Goal: Information Seeking & Learning: Learn about a topic

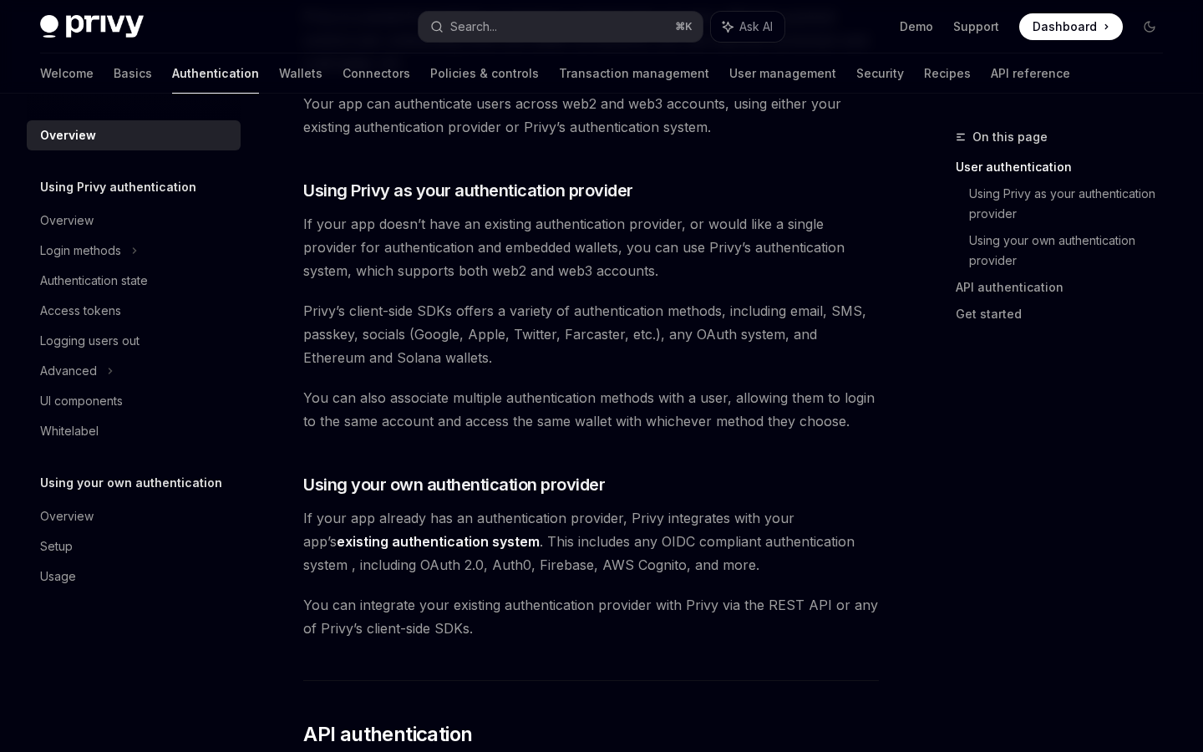
scroll to position [510, 0]
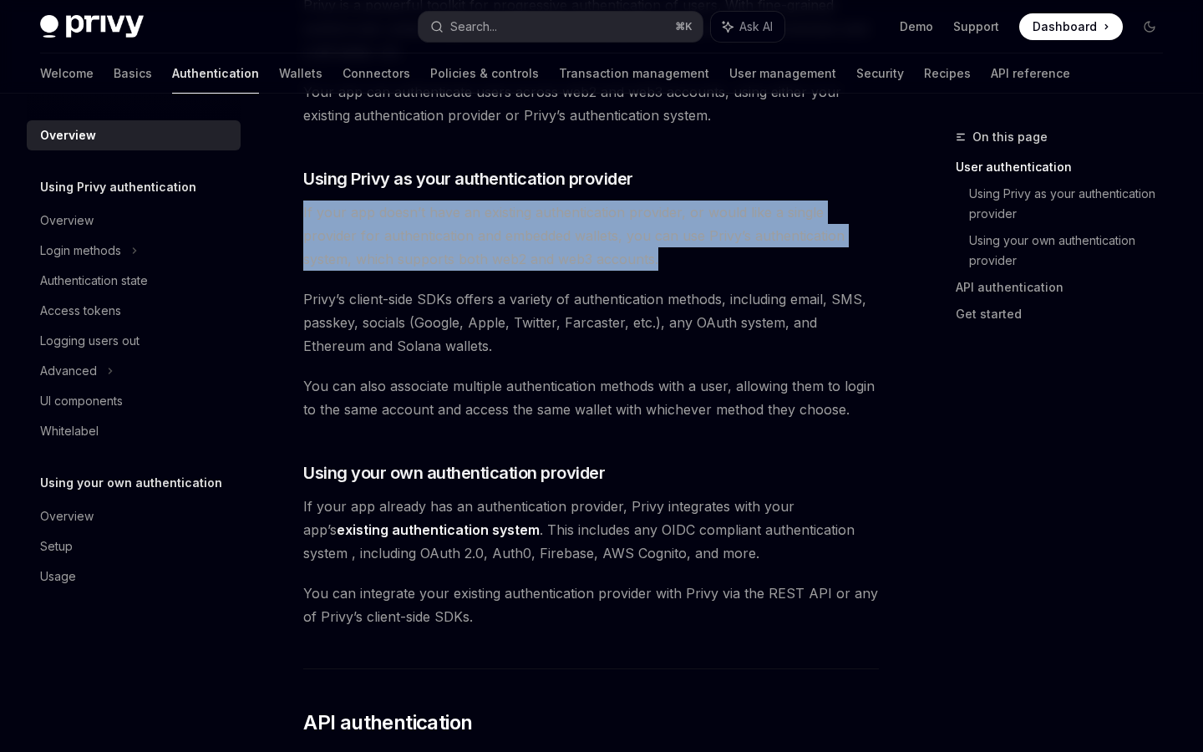
drag, startPoint x: 605, startPoint y: 263, endPoint x: 302, endPoint y: 212, distance: 307.4
click at [299, 212] on div "Overview OpenAI Open in ChatGPT OpenAI Open in ChatGPT [PERSON_NAME]’s wallet s…" at bounding box center [434, 601] width 895 height 1969
click at [302, 212] on div "Overview OpenAI Open in ChatGPT OpenAI Open in ChatGPT [PERSON_NAME]’s wallet s…" at bounding box center [434, 601] width 895 height 1969
drag, startPoint x: 585, startPoint y: 266, endPoint x: 291, endPoint y: 211, distance: 299.1
click at [289, 211] on div "Overview OpenAI Open in ChatGPT OpenAI Open in ChatGPT [PERSON_NAME]’s wallet s…" at bounding box center [434, 601] width 895 height 1969
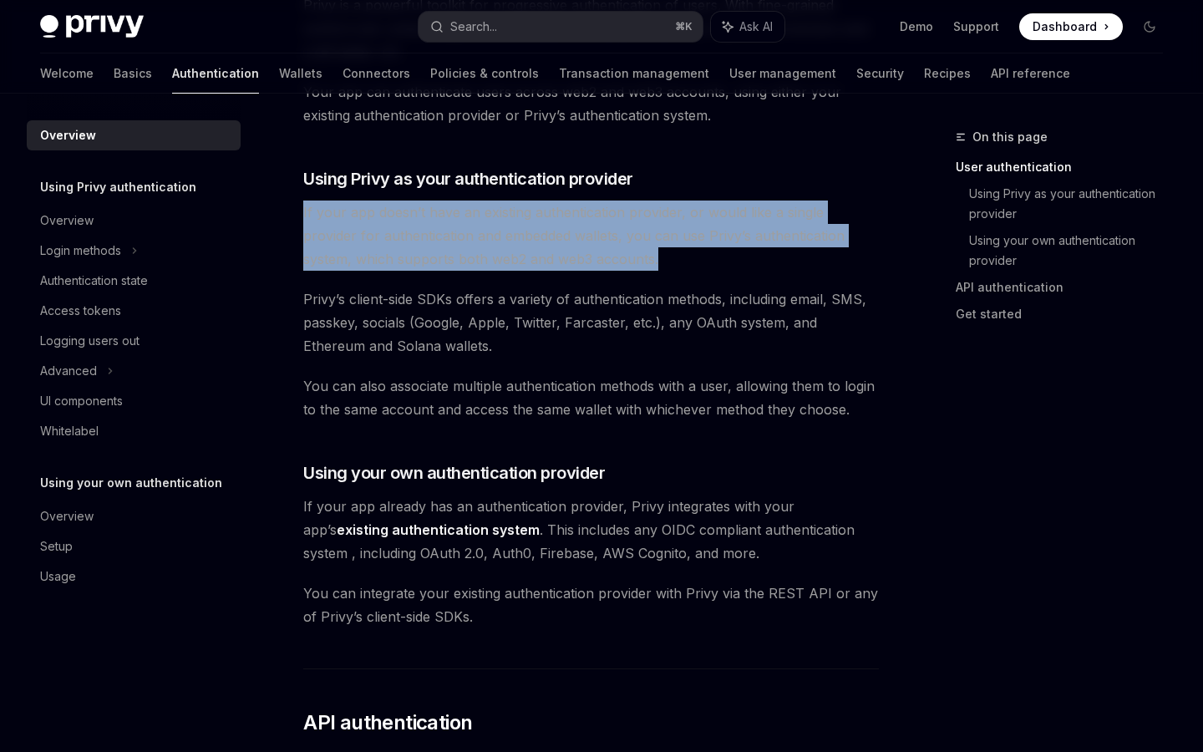
click at [291, 211] on div "Overview OpenAI Open in ChatGPT OpenAI Open in ChatGPT [PERSON_NAME]’s wallet s…" at bounding box center [434, 601] width 895 height 1969
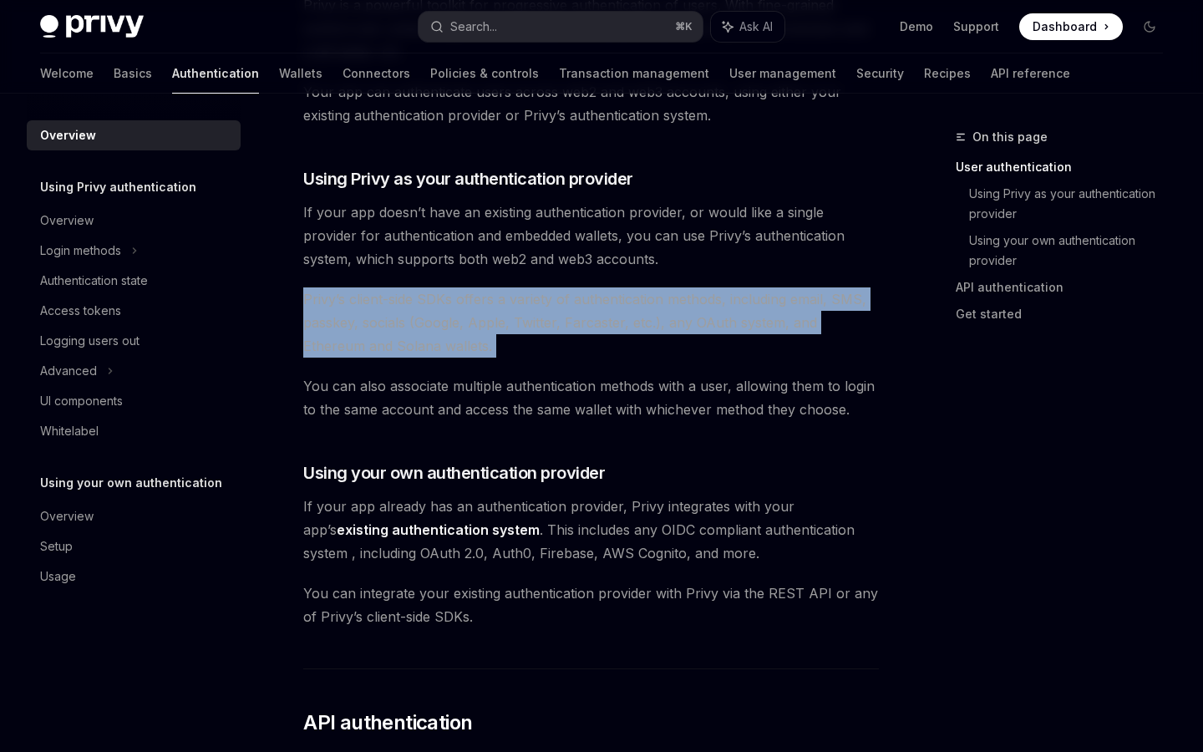
drag, startPoint x: 293, startPoint y: 299, endPoint x: 480, endPoint y: 367, distance: 198.9
click at [480, 367] on div "Overview OpenAI Open in ChatGPT OpenAI Open in ChatGPT [PERSON_NAME]’s wallet s…" at bounding box center [434, 601] width 895 height 1969
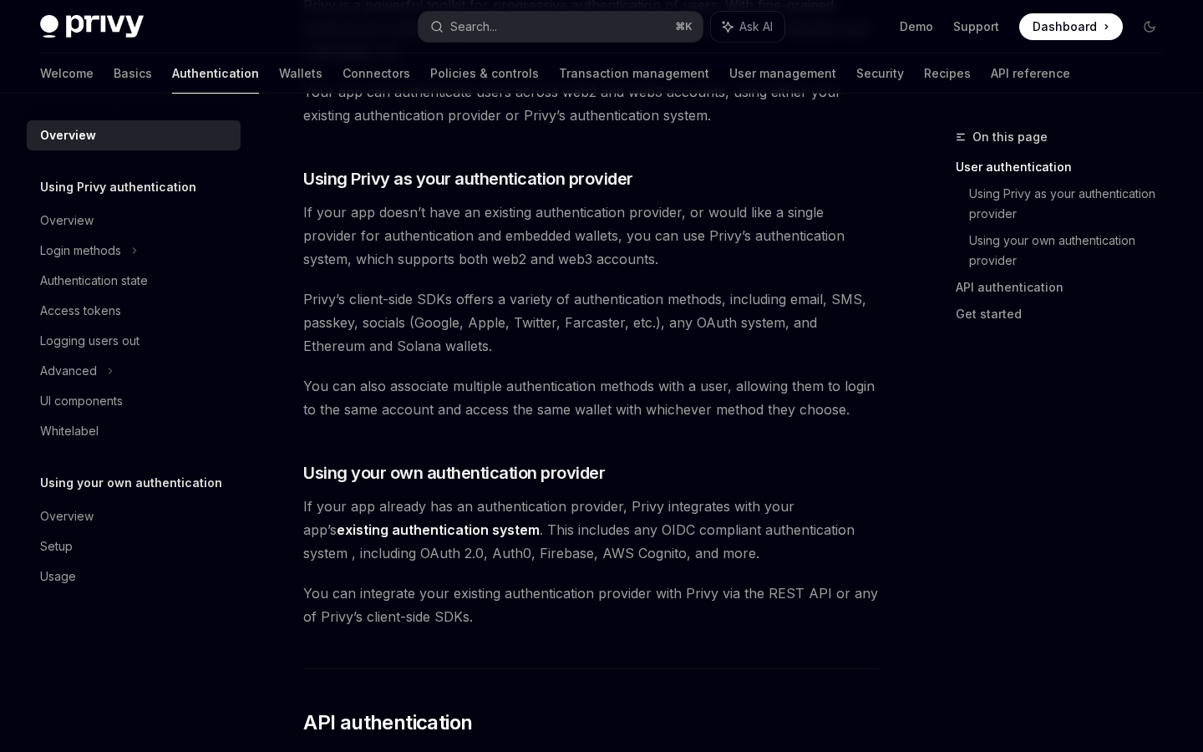
click at [480, 367] on div "Privy’s wallet system supports granular controls on who can access wallets and …" at bounding box center [590, 506] width 575 height 1663
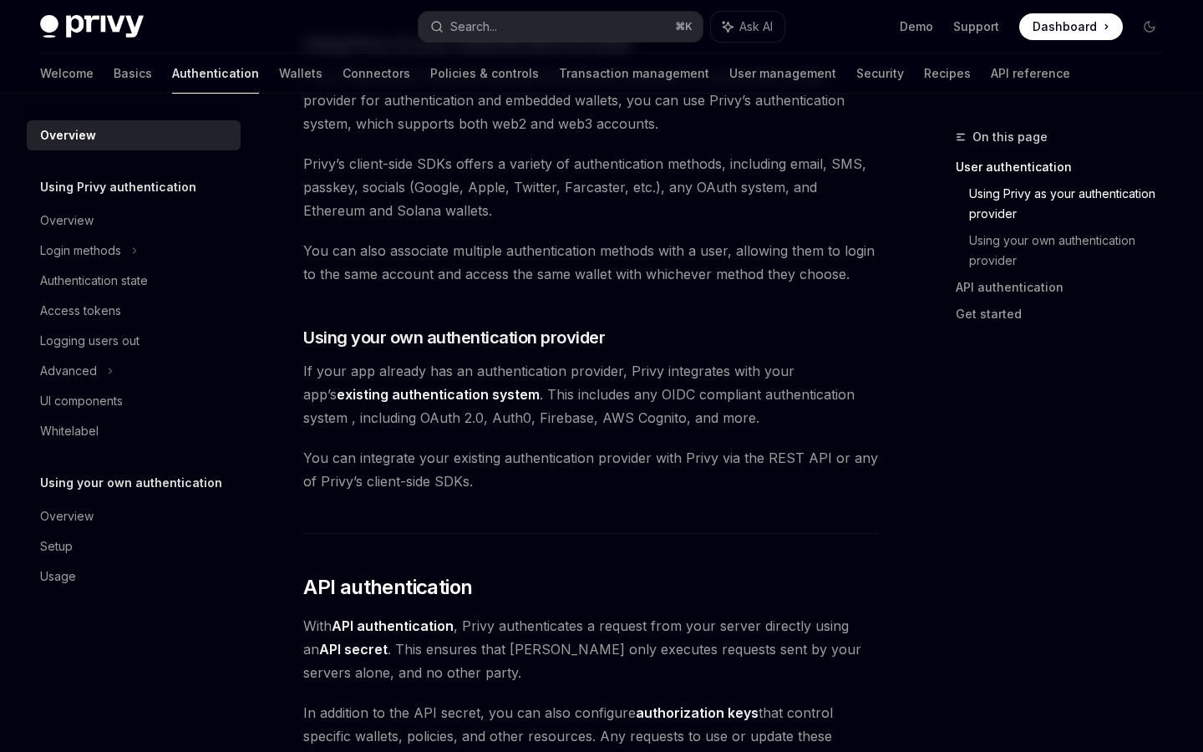
scroll to position [653, 0]
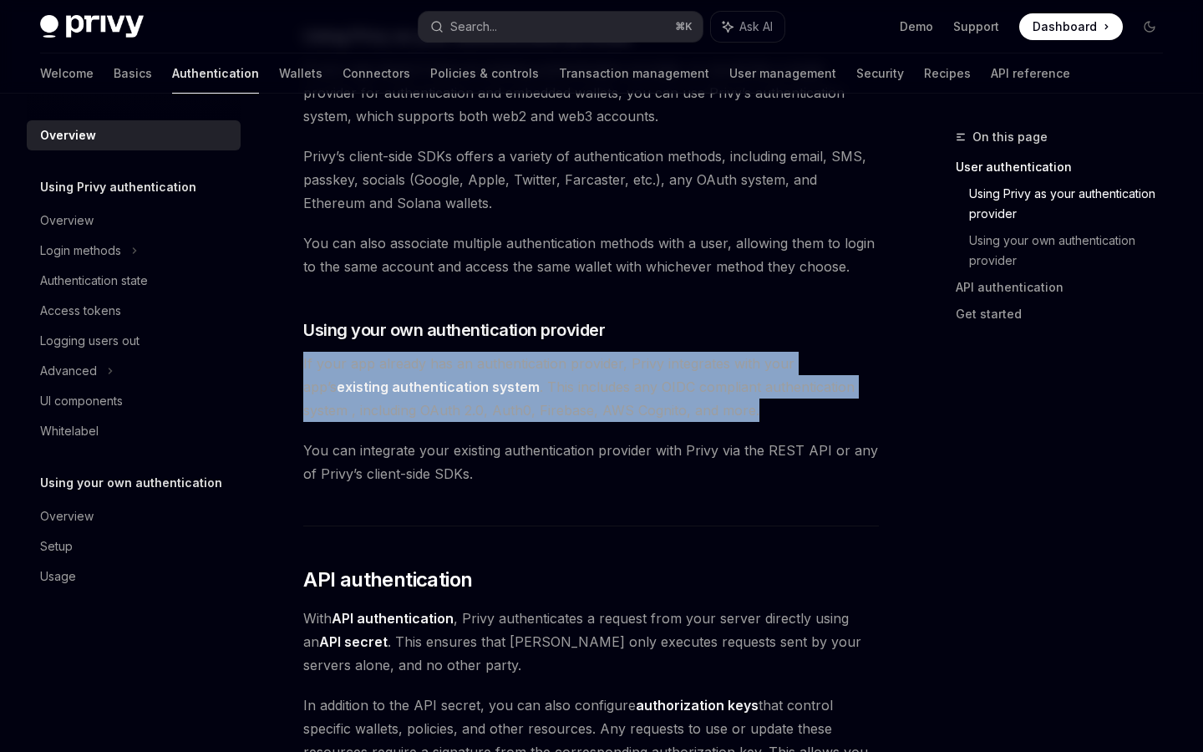
drag, startPoint x: 697, startPoint y: 420, endPoint x: 566, endPoint y: 350, distance: 148.7
click at [566, 350] on div "Privy’s wallet system supports granular controls on who can access wallets and …" at bounding box center [590, 363] width 575 height 1663
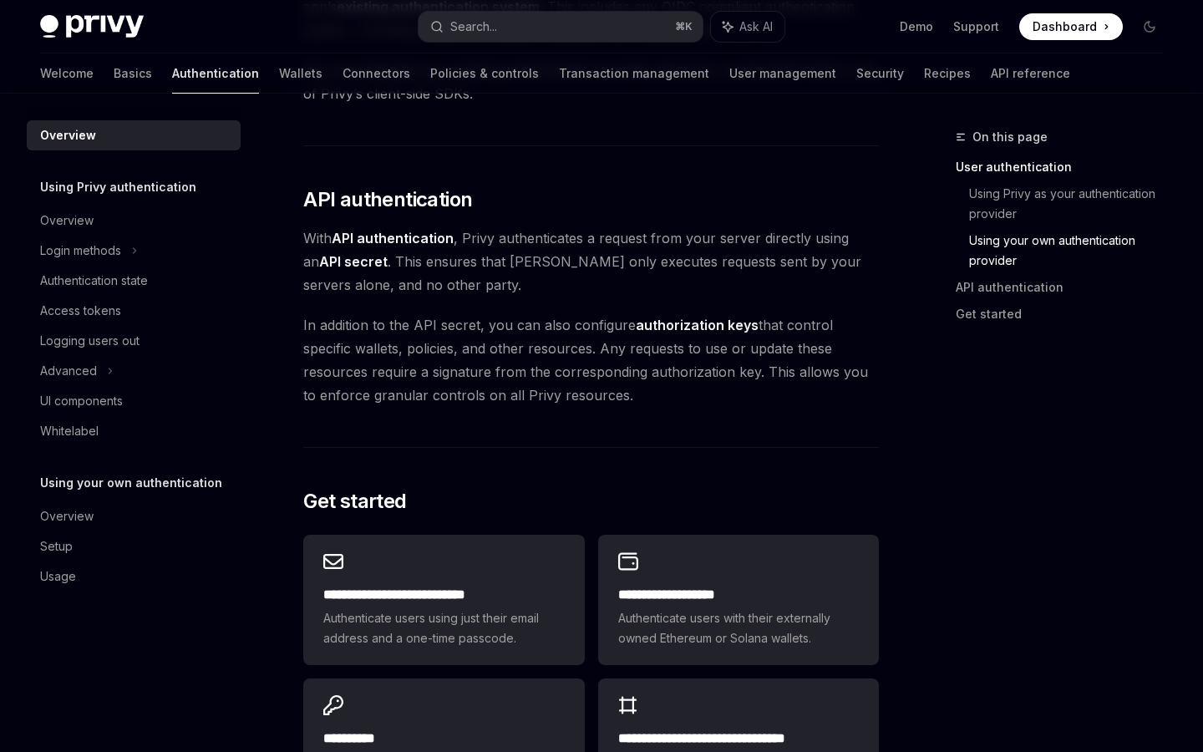
scroll to position [0, 0]
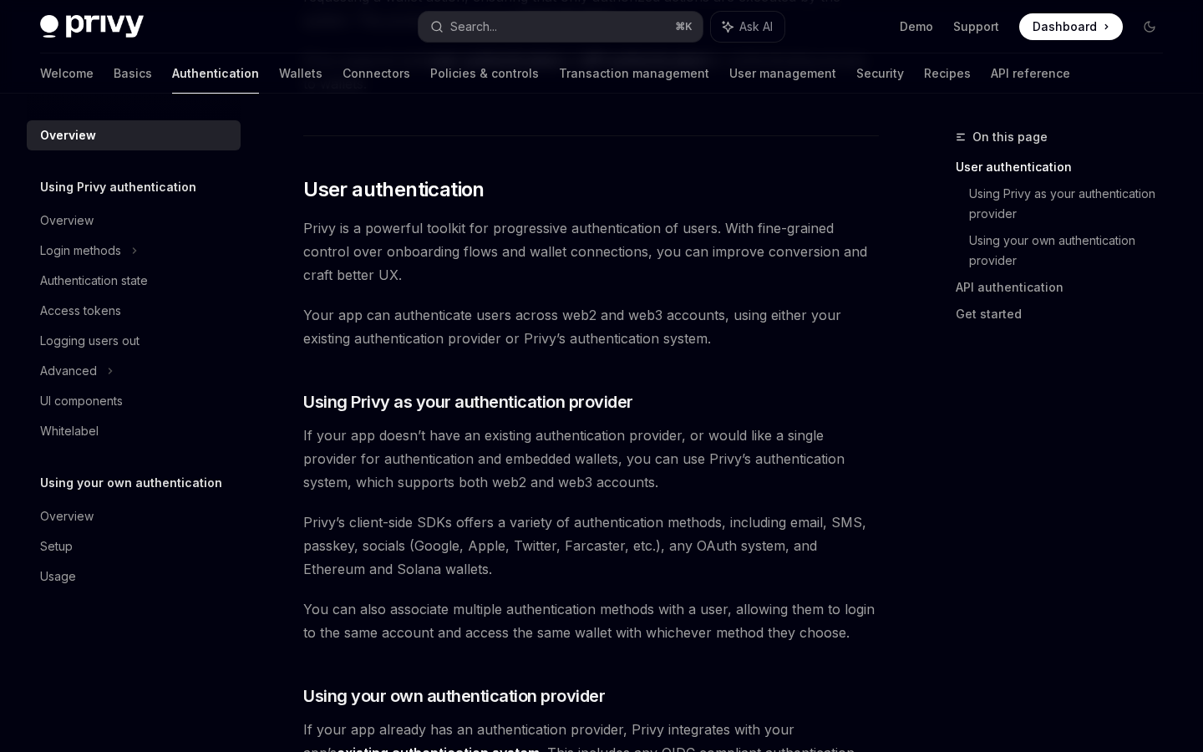
scroll to position [293, 0]
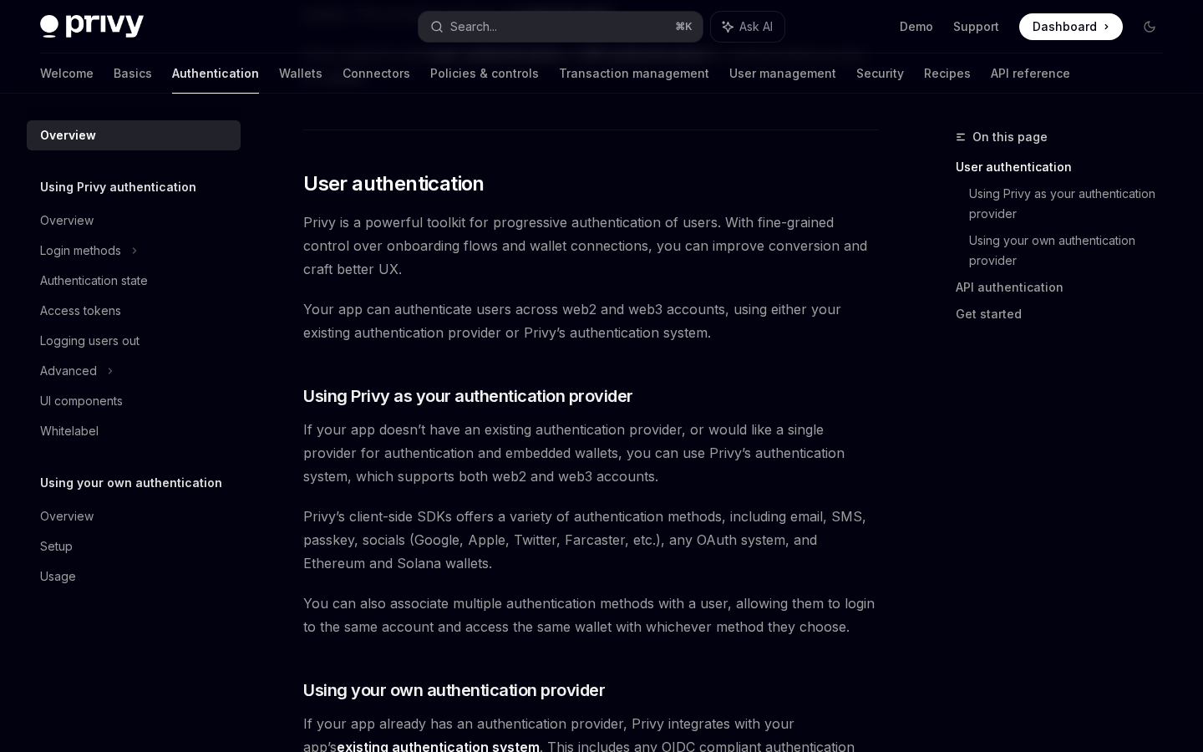
click at [392, 444] on span "If your app doesn’t have an existing authentication provider, or would like a s…" at bounding box center [590, 453] width 575 height 70
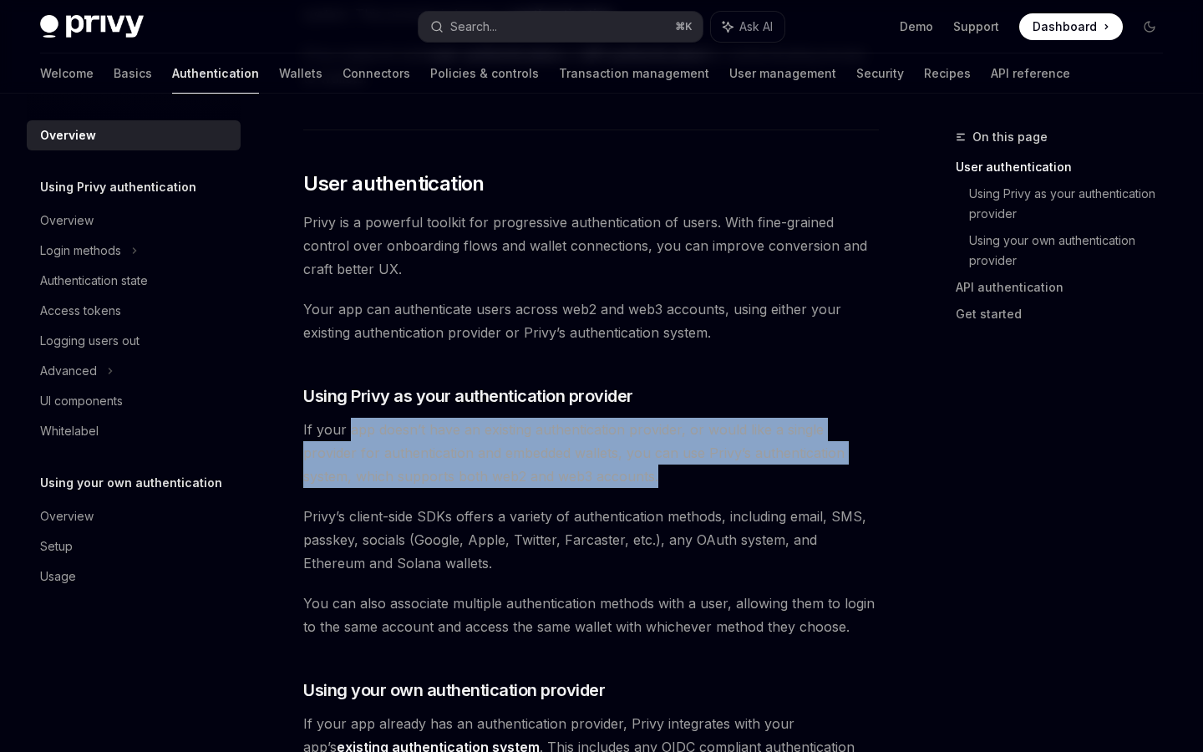
drag, startPoint x: 580, startPoint y: 482, endPoint x: 362, endPoint y: 430, distance: 224.8
click at [362, 430] on span "If your app doesn’t have an existing authentication provider, or would like a s…" at bounding box center [590, 453] width 575 height 70
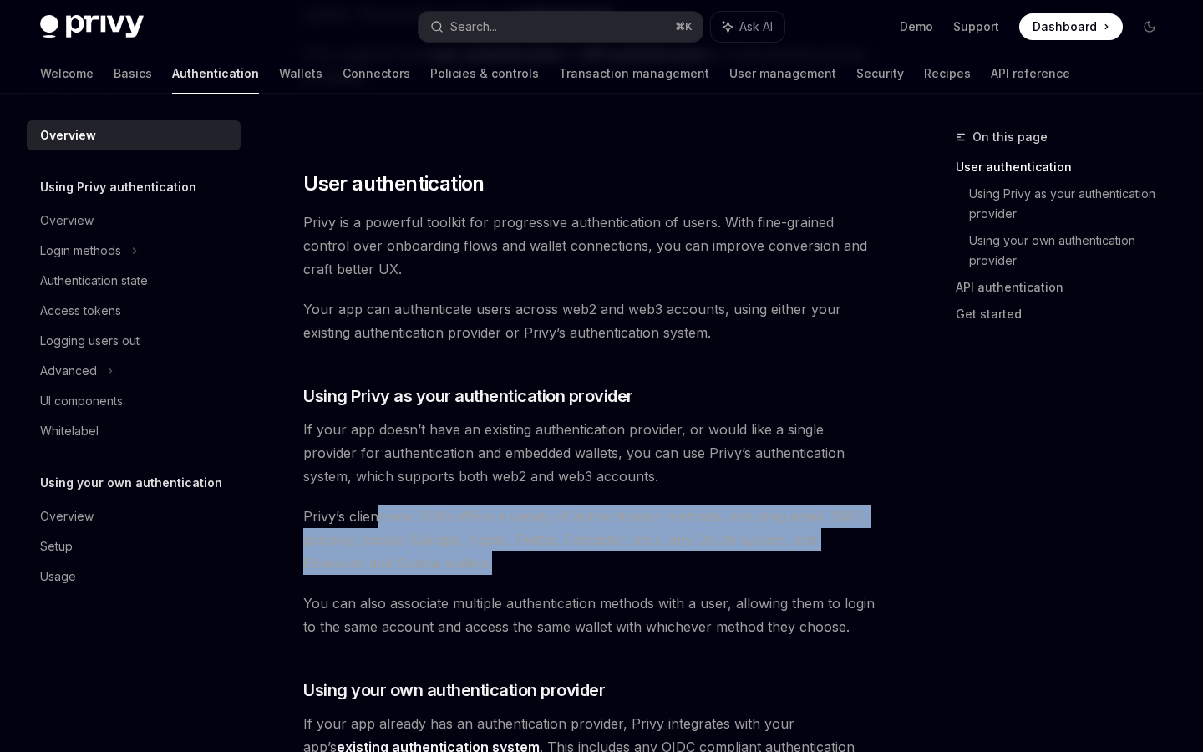
drag, startPoint x: 458, startPoint y: 559, endPoint x: 375, endPoint y: 510, distance: 95.8
click at [375, 510] on span "Privy’s client-side SDKs offers a variety of authentication methods, including …" at bounding box center [590, 539] width 575 height 70
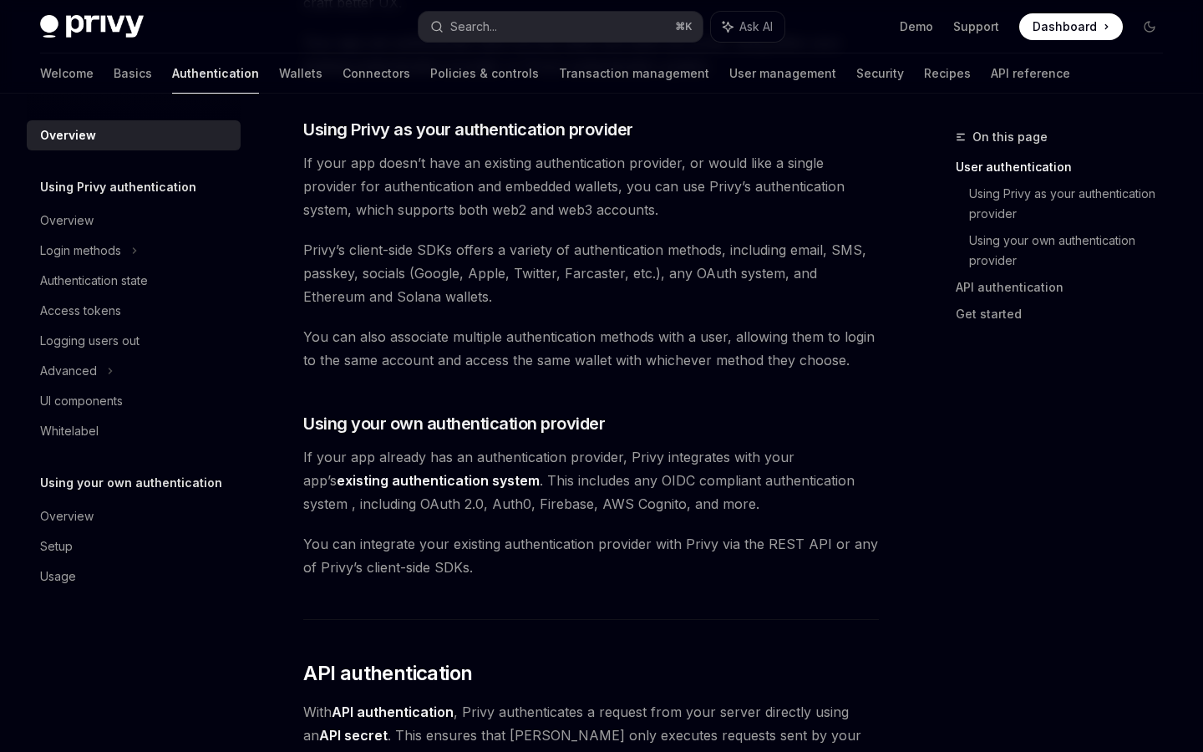
scroll to position [595, 0]
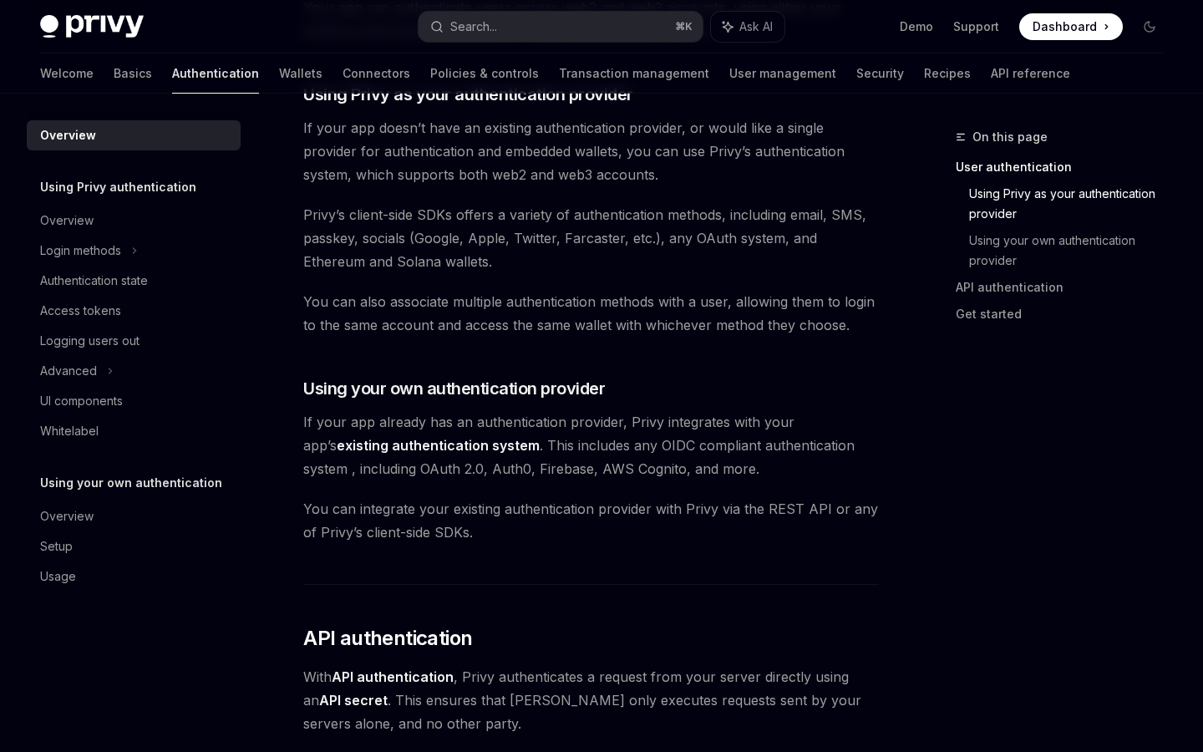
click at [646, 433] on span "If your app already has an authentication provider, Privy integrates with your …" at bounding box center [590, 445] width 575 height 70
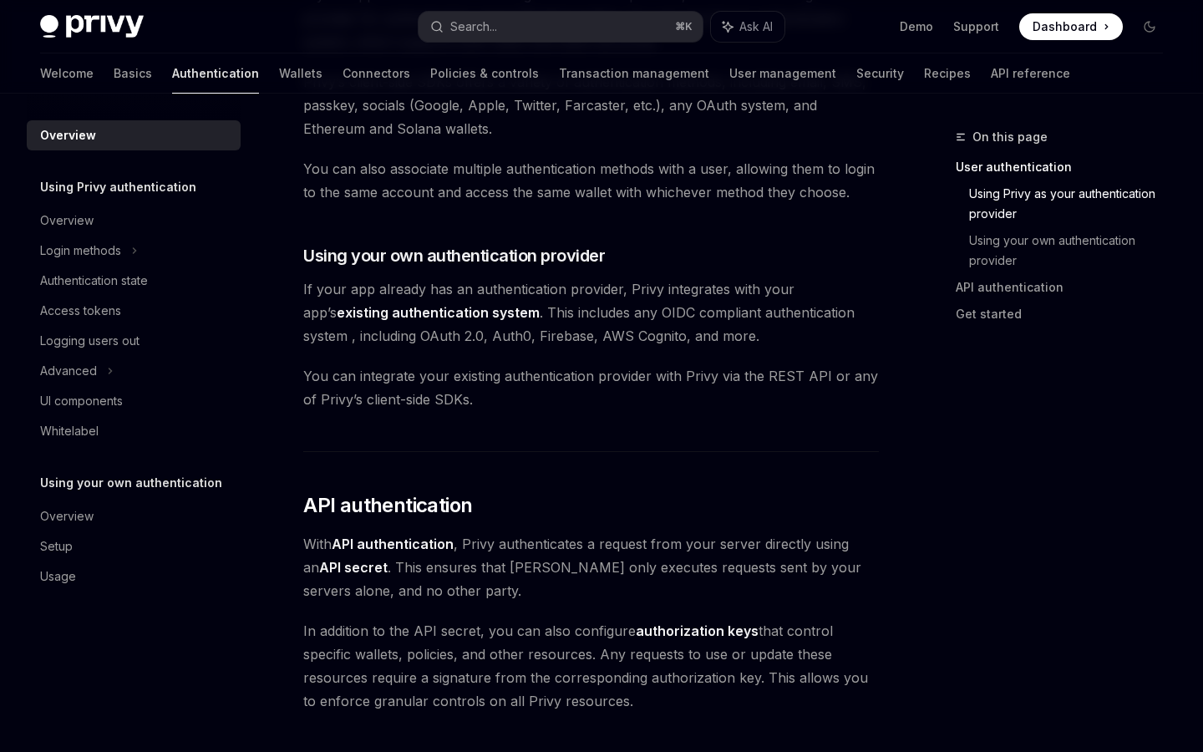
scroll to position [734, 0]
